Goal: Navigation & Orientation: Find specific page/section

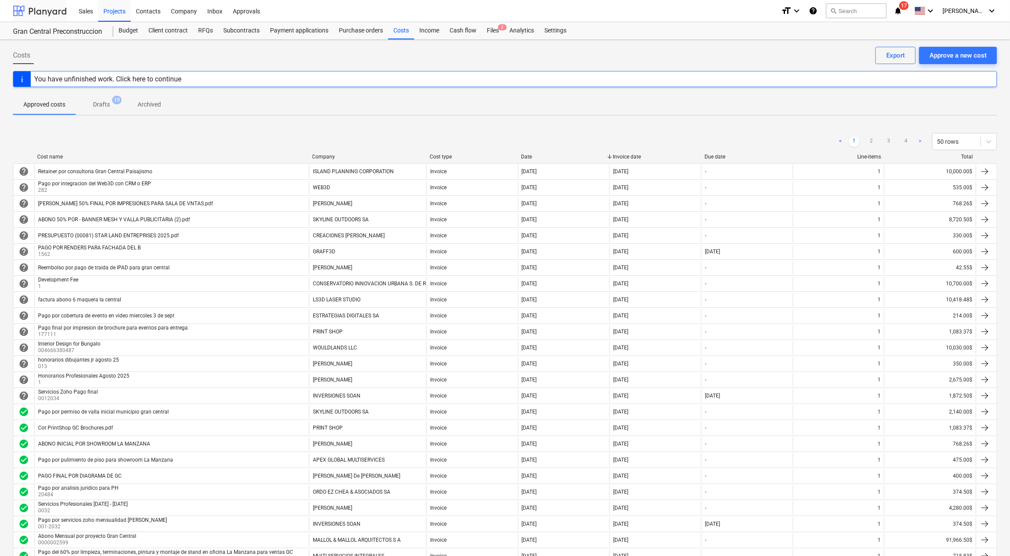
click at [50, 10] on div at bounding box center [40, 11] width 54 height 22
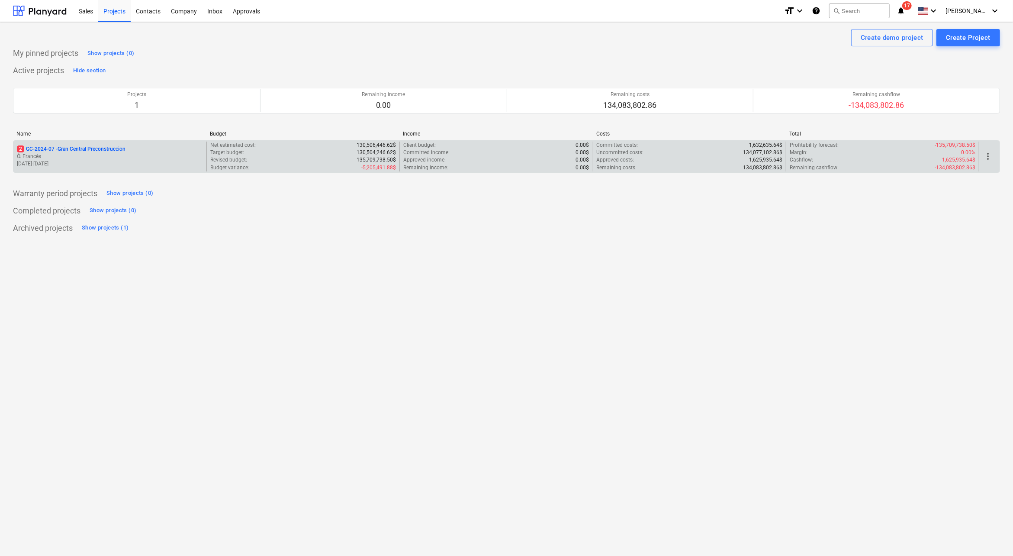
click at [99, 156] on p "Ó. Francés" at bounding box center [110, 156] width 186 height 7
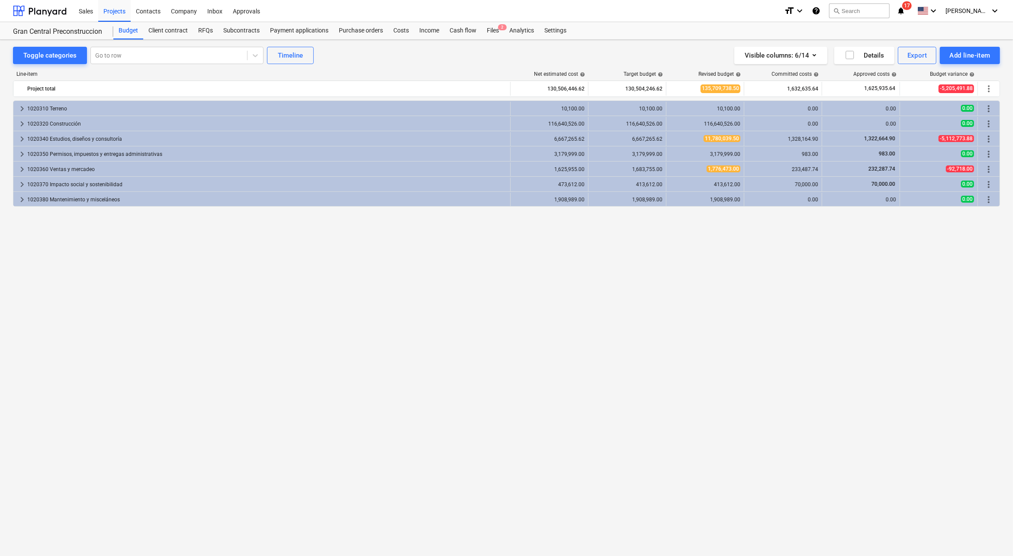
click at [396, 32] on div "Costs" at bounding box center [401, 30] width 26 height 17
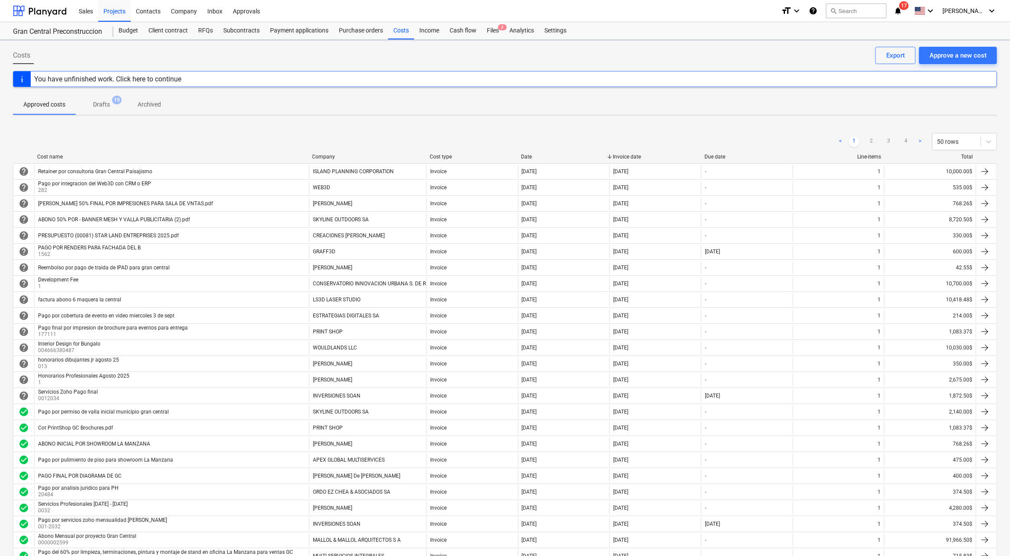
click at [902, 12] on icon "notifications" at bounding box center [897, 11] width 9 height 10
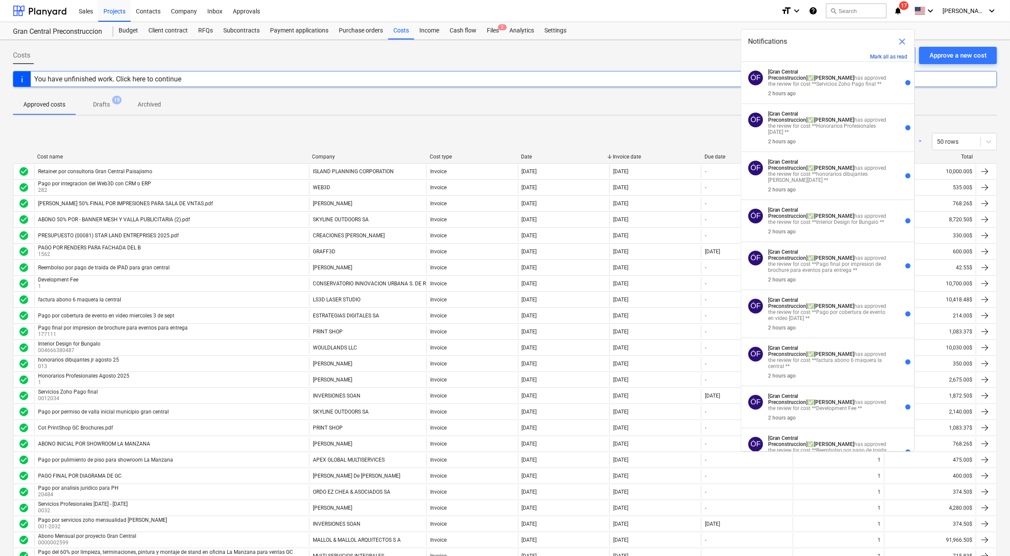
click at [893, 55] on button "Mark all as read" at bounding box center [888, 57] width 37 height 6
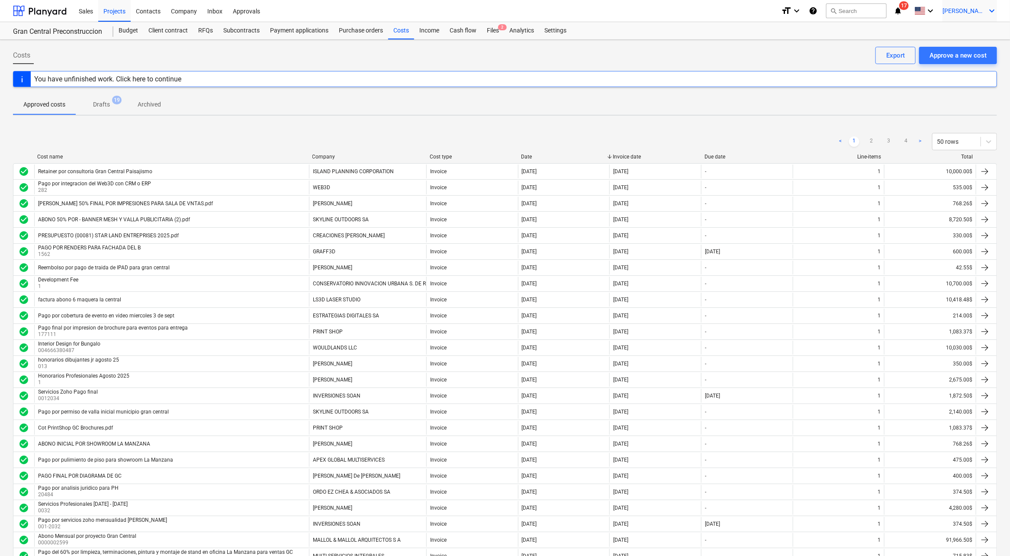
click at [976, 13] on span "[PERSON_NAME]" at bounding box center [963, 10] width 43 height 7
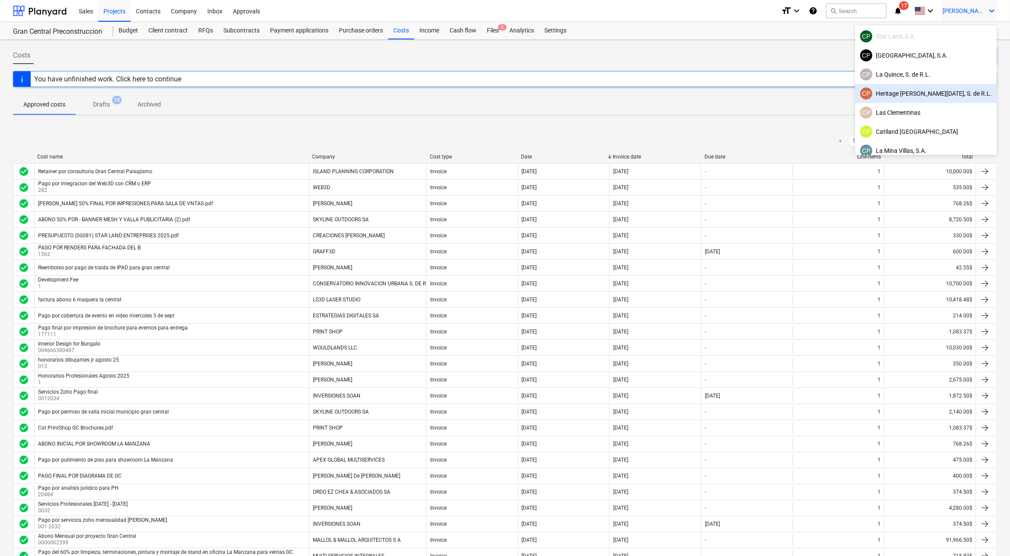
click at [914, 90] on div "CP Heritage [PERSON_NAME][DATE], S. de R.L." at bounding box center [926, 93] width 132 height 12
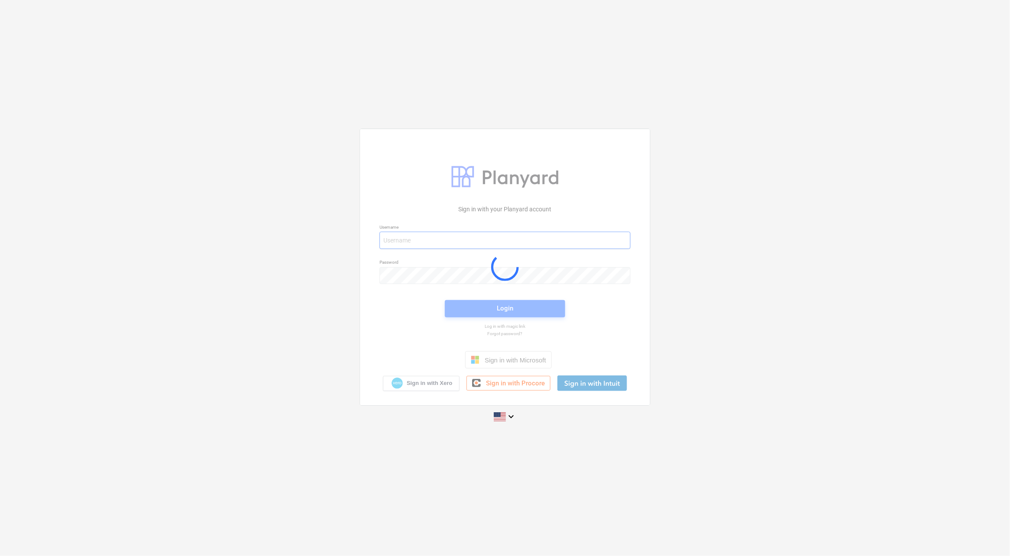
type input "[PERSON_NAME][EMAIL_ADDRESS][DOMAIN_NAME]"
